Goal: Information Seeking & Learning: Compare options

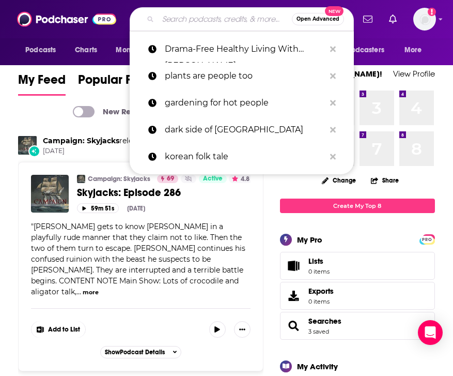
click at [176, 12] on input "Search podcasts, credits, & more..." at bounding box center [225, 19] width 134 height 17
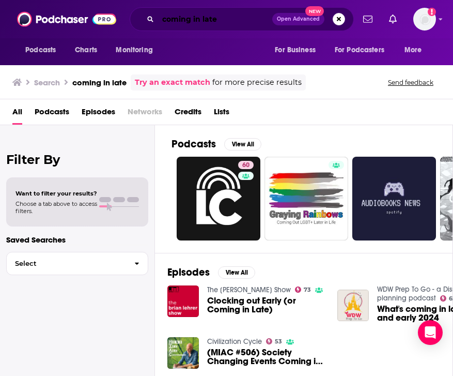
click at [233, 13] on input "coming in late" at bounding box center [215, 19] width 114 height 17
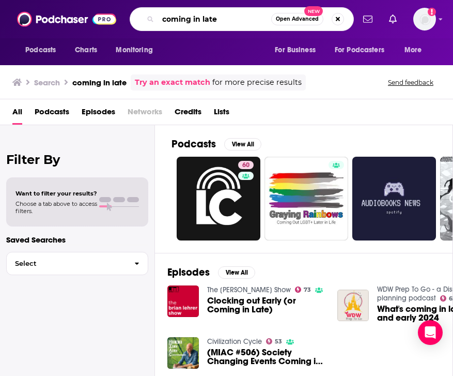
click at [233, 13] on input "coming in late" at bounding box center [214, 19] width 113 height 17
type input "coming out late"
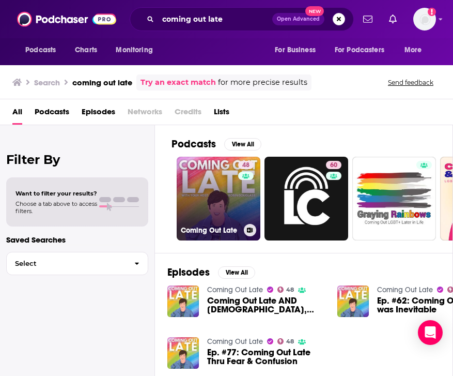
click at [201, 186] on link "48 Coming Out Late" at bounding box center [219, 199] width 84 height 84
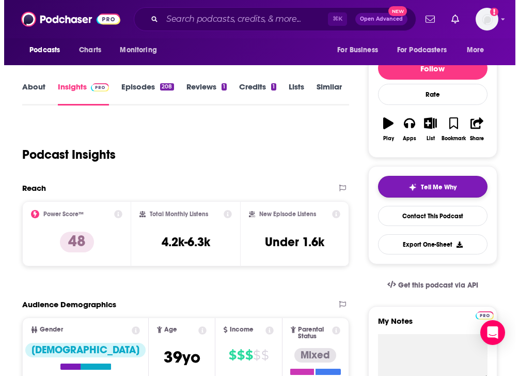
scroll to position [104, 0]
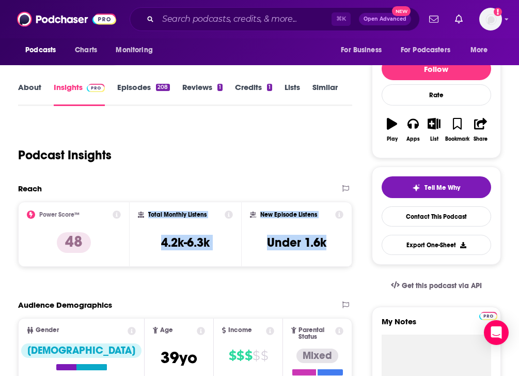
drag, startPoint x: 334, startPoint y: 249, endPoint x: 147, endPoint y: 216, distance: 190.4
click at [147, 216] on div "Power Score™ 48 Total Monthly Listens 4.2k-6.3k New Episode Listens Under 1.6k" at bounding box center [185, 234] width 334 height 65
copy div "Total Monthly Listens 4.2k-6.3k New Episode Listens Under 1.6k"
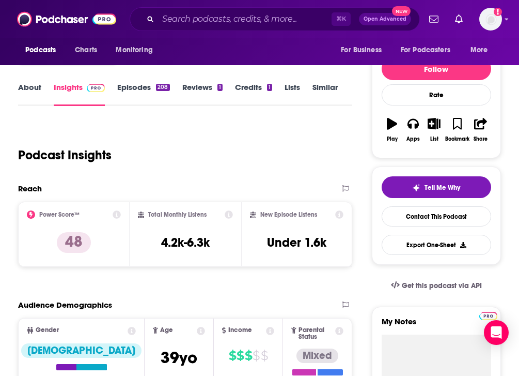
click at [174, 186] on div "Reach" at bounding box center [174, 188] width 313 height 10
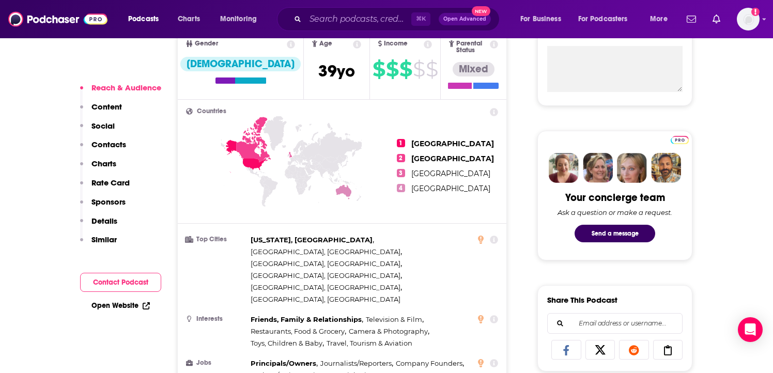
scroll to position [402, 0]
click at [372, 19] on input "Search podcasts, credits, & more..." at bounding box center [358, 19] width 106 height 17
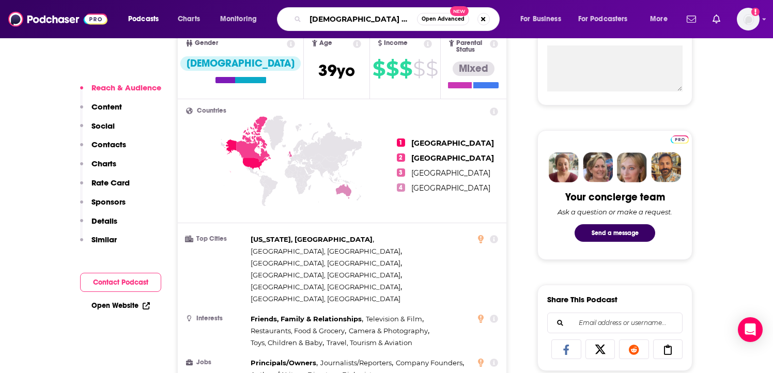
type input "[DEMOGRAPHIC_DATA] chronicles"
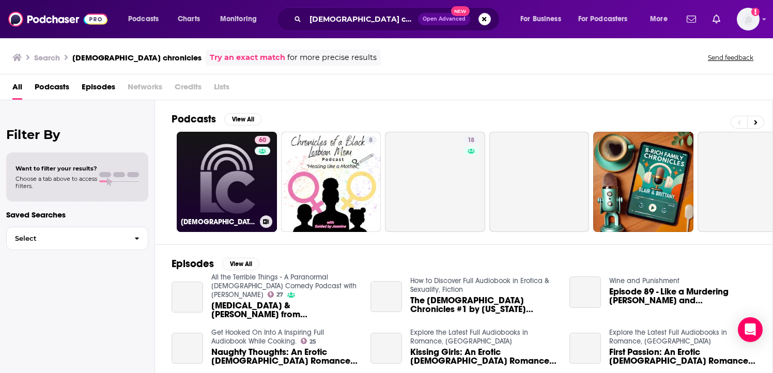
click at [257, 181] on div "60" at bounding box center [264, 176] width 18 height 80
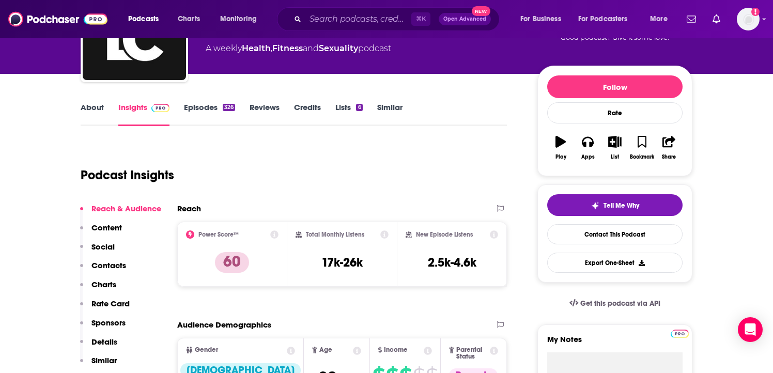
scroll to position [104, 0]
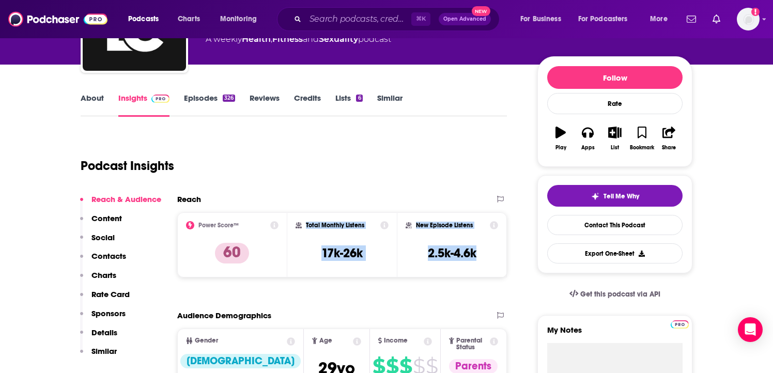
drag, startPoint x: 485, startPoint y: 259, endPoint x: 306, endPoint y: 226, distance: 181.4
click at [306, 226] on div "Power Score™ 60 Total Monthly Listens 17k-26k New Episode Listens 2.5k-4.6k" at bounding box center [342, 244] width 330 height 65
copy div "Total Monthly Listens 17k-26k New Episode Listens 2.5k-4.6k"
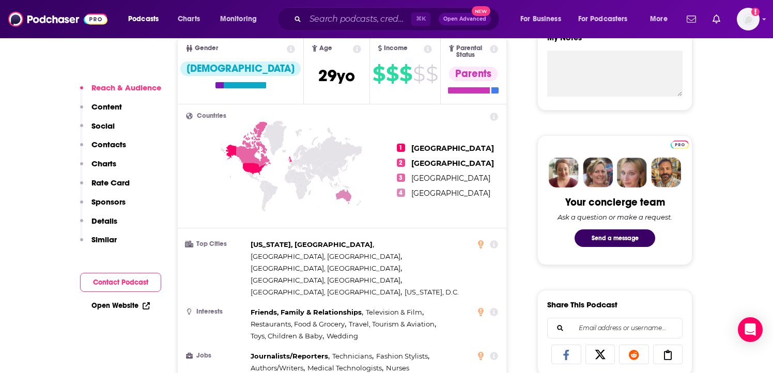
scroll to position [395, 0]
